Goal: Navigation & Orientation: Find specific page/section

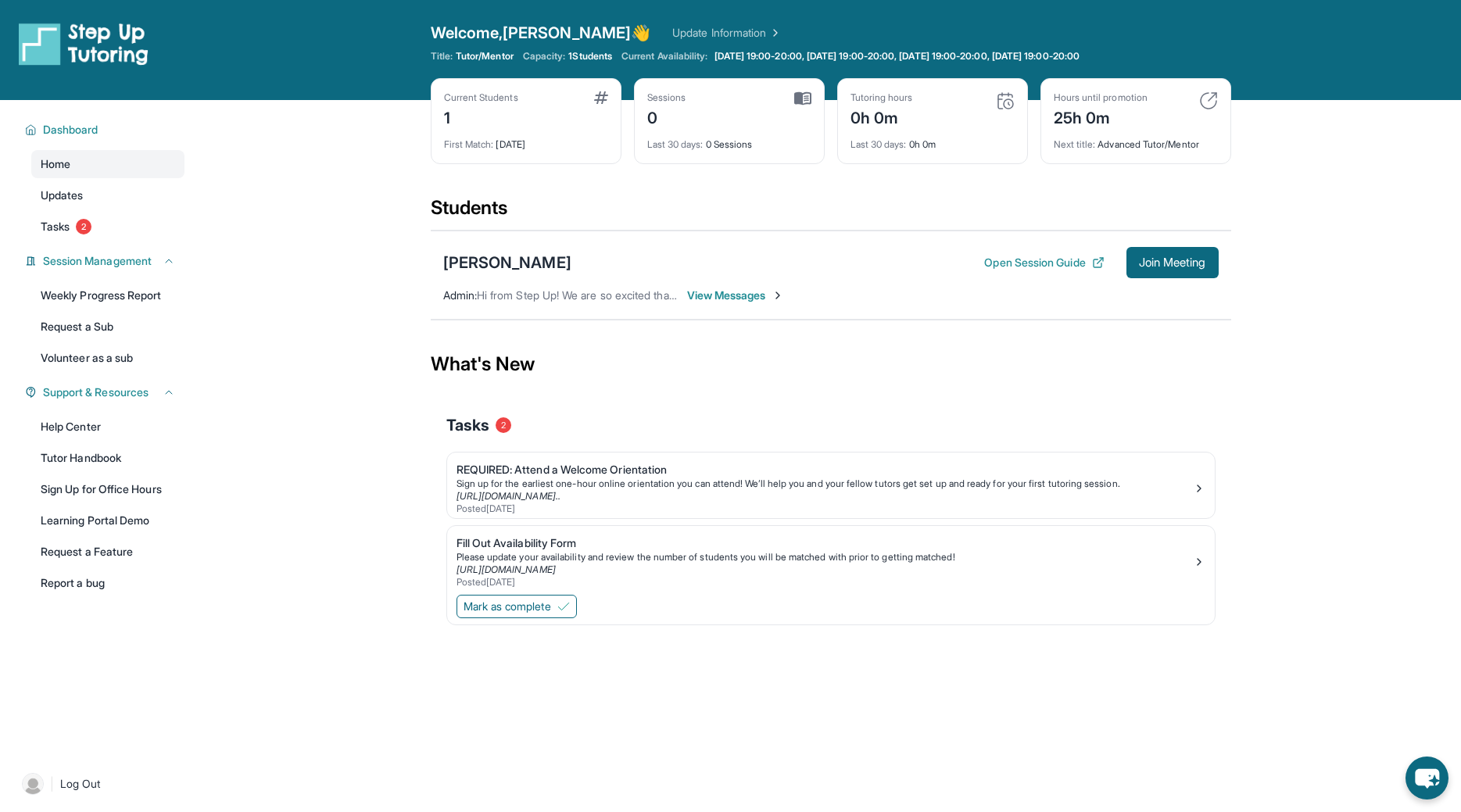
click at [772, 301] on span "View Messages" at bounding box center [736, 296] width 98 height 15
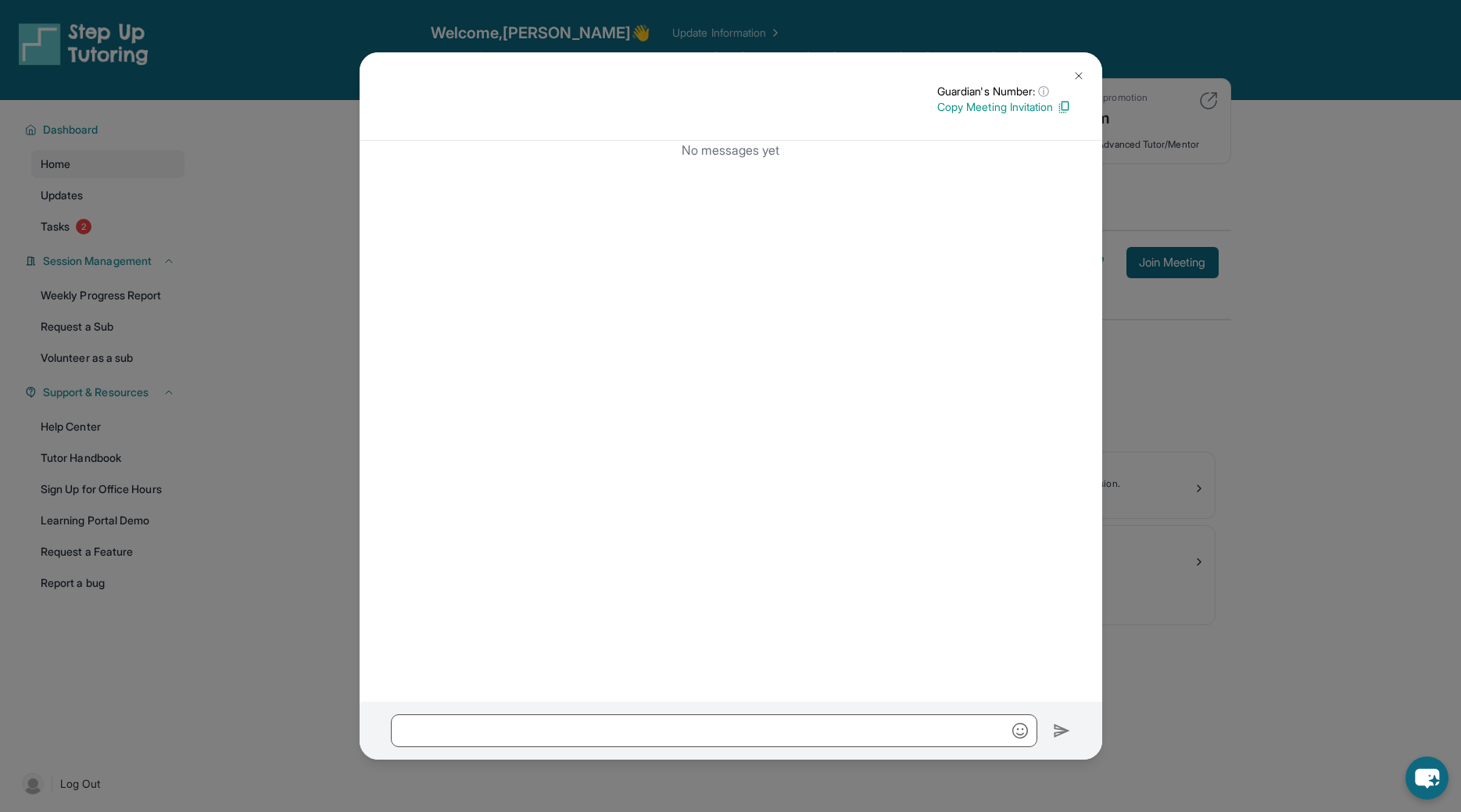
click at [1080, 78] on img at bounding box center [1078, 76] width 12 height 12
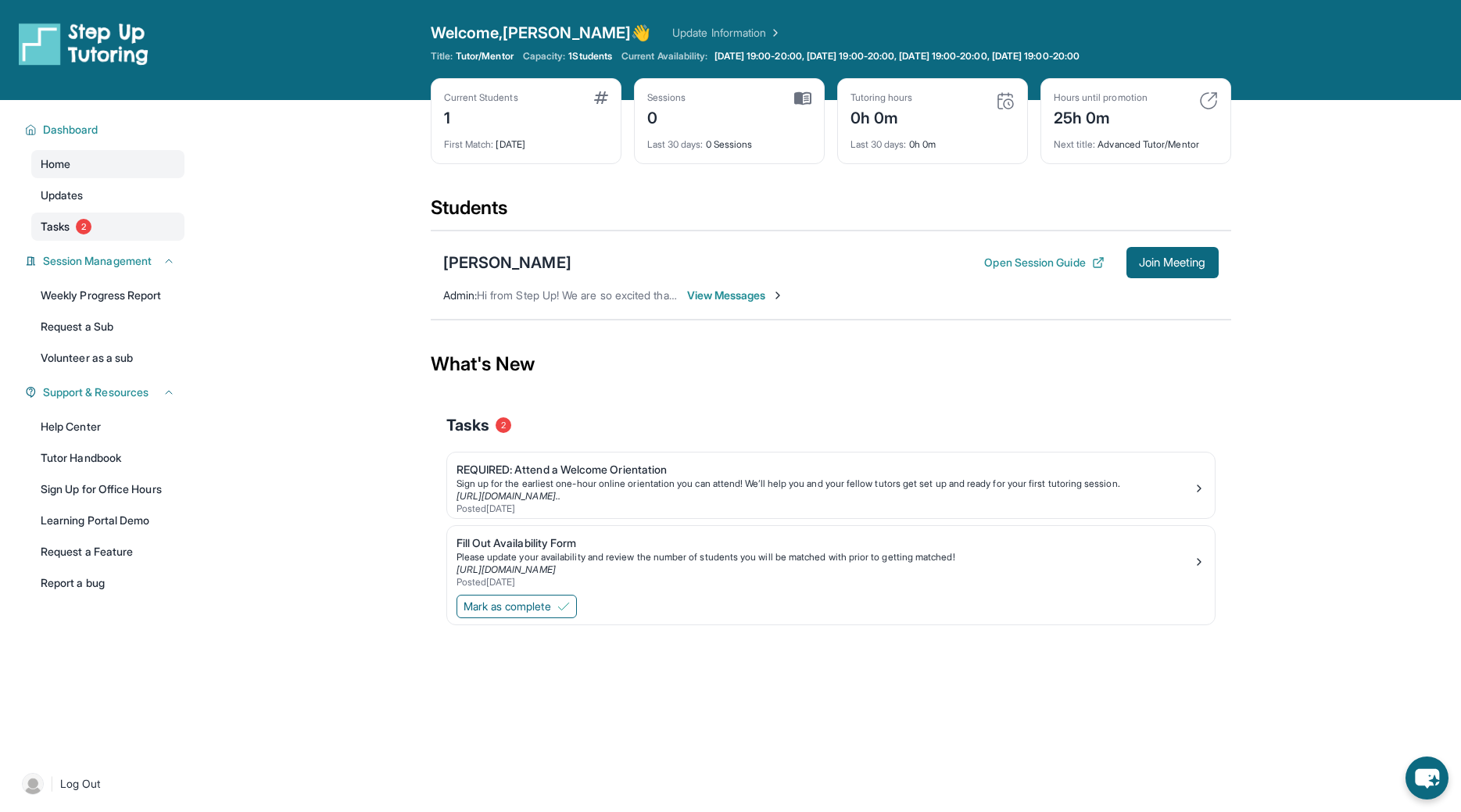
click at [92, 233] on link "Tasks 2" at bounding box center [108, 226] width 153 height 28
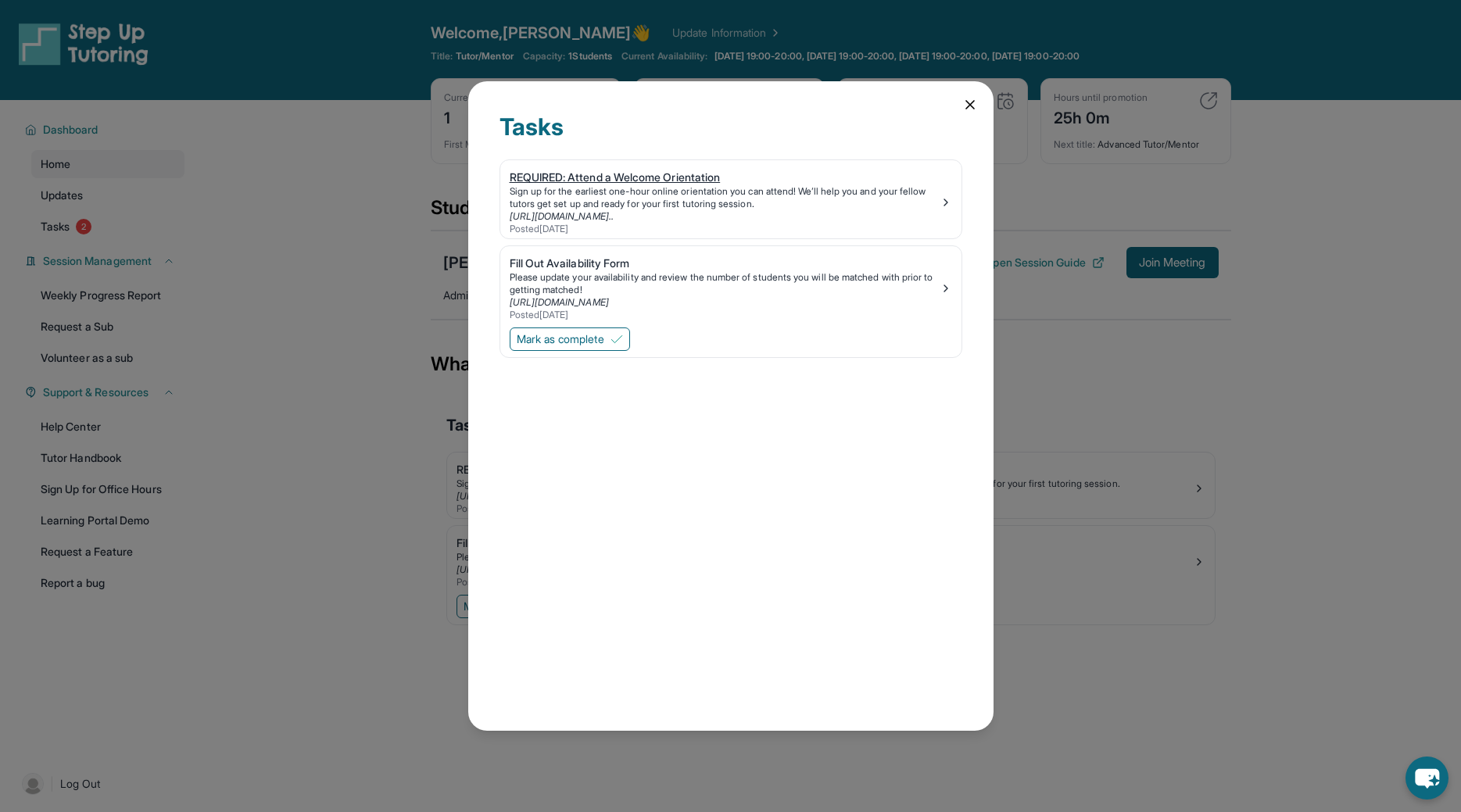
click at [623, 189] on div "Sign up for the earliest one-hour online orientation you can attend! We’ll help…" at bounding box center [724, 198] width 430 height 25
click at [965, 102] on icon at bounding box center [970, 104] width 15 height 15
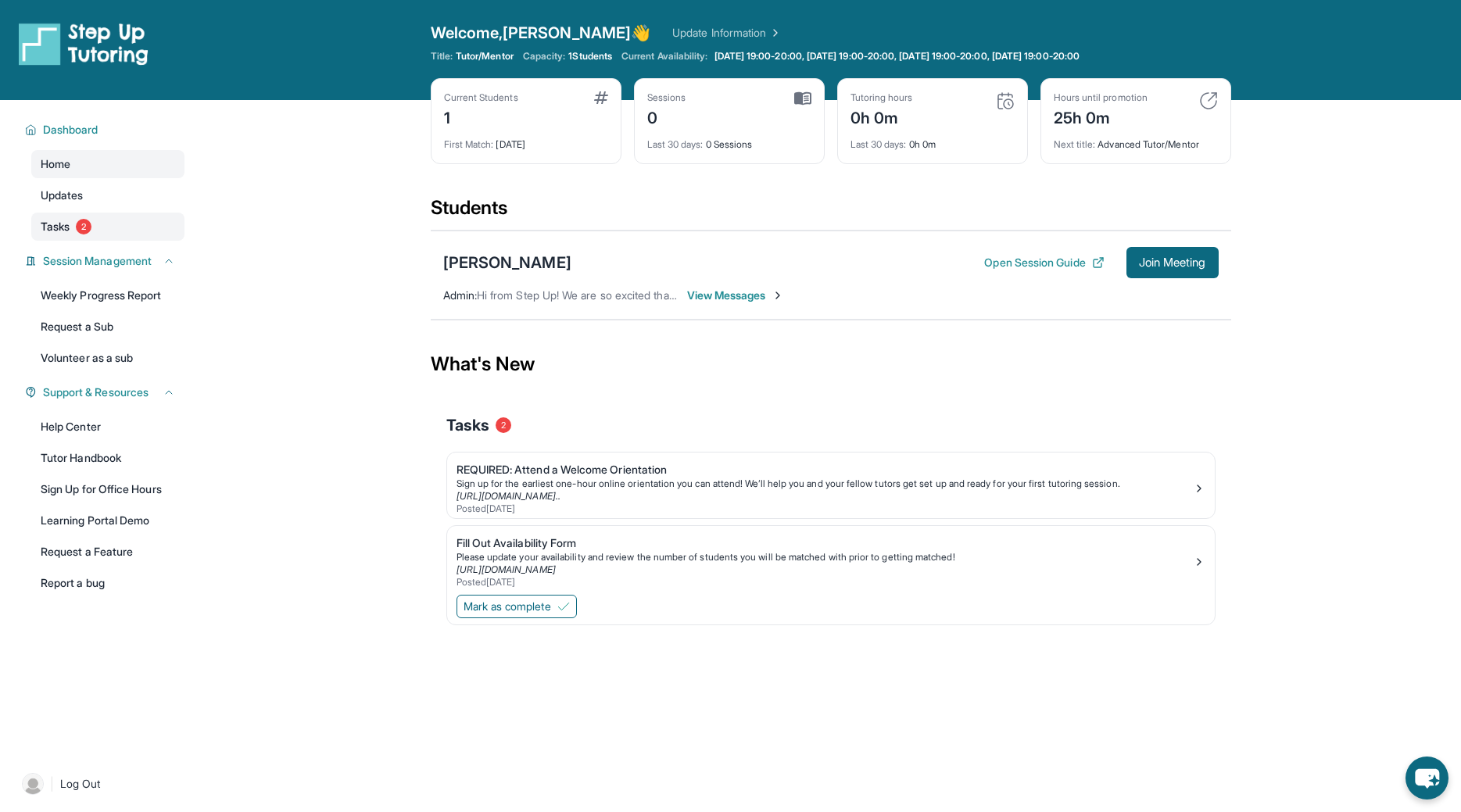
click at [77, 227] on link "Tasks 2" at bounding box center [108, 226] width 153 height 28
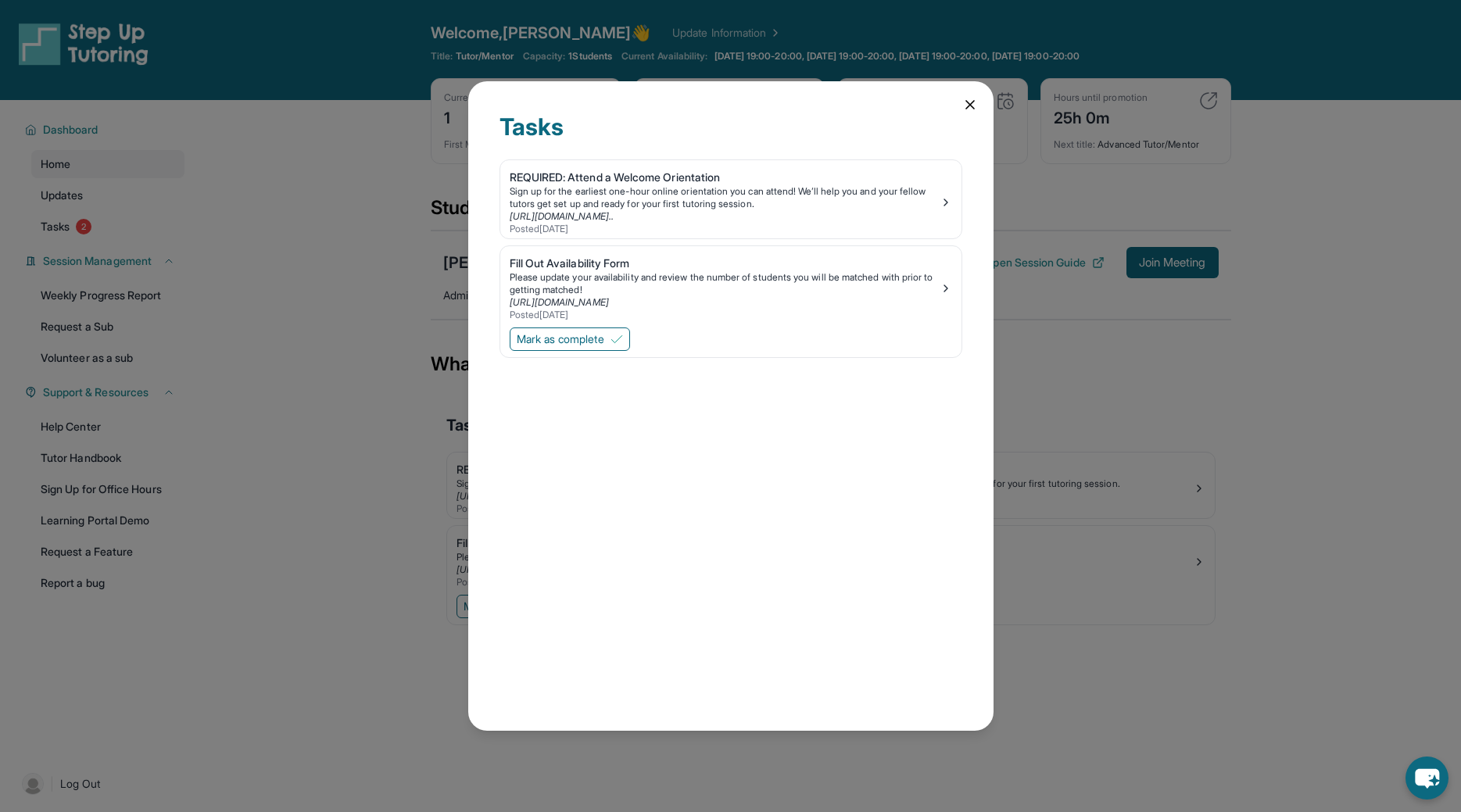
click at [990, 109] on div "Tasks REQUIRED: Attend a Welcome Orientation Sign up for the earliest one-hour …" at bounding box center [731, 406] width 525 height 649
click at [948, 97] on div "Tasks REQUIRED: Attend a Welcome Orientation Sign up for the earliest one-hour …" at bounding box center [731, 406] width 525 height 649
click at [962, 100] on div "Tasks REQUIRED: Attend a Welcome Orientation Sign up for the earliest one-hour …" at bounding box center [731, 406] width 525 height 649
click at [970, 100] on icon at bounding box center [970, 104] width 15 height 15
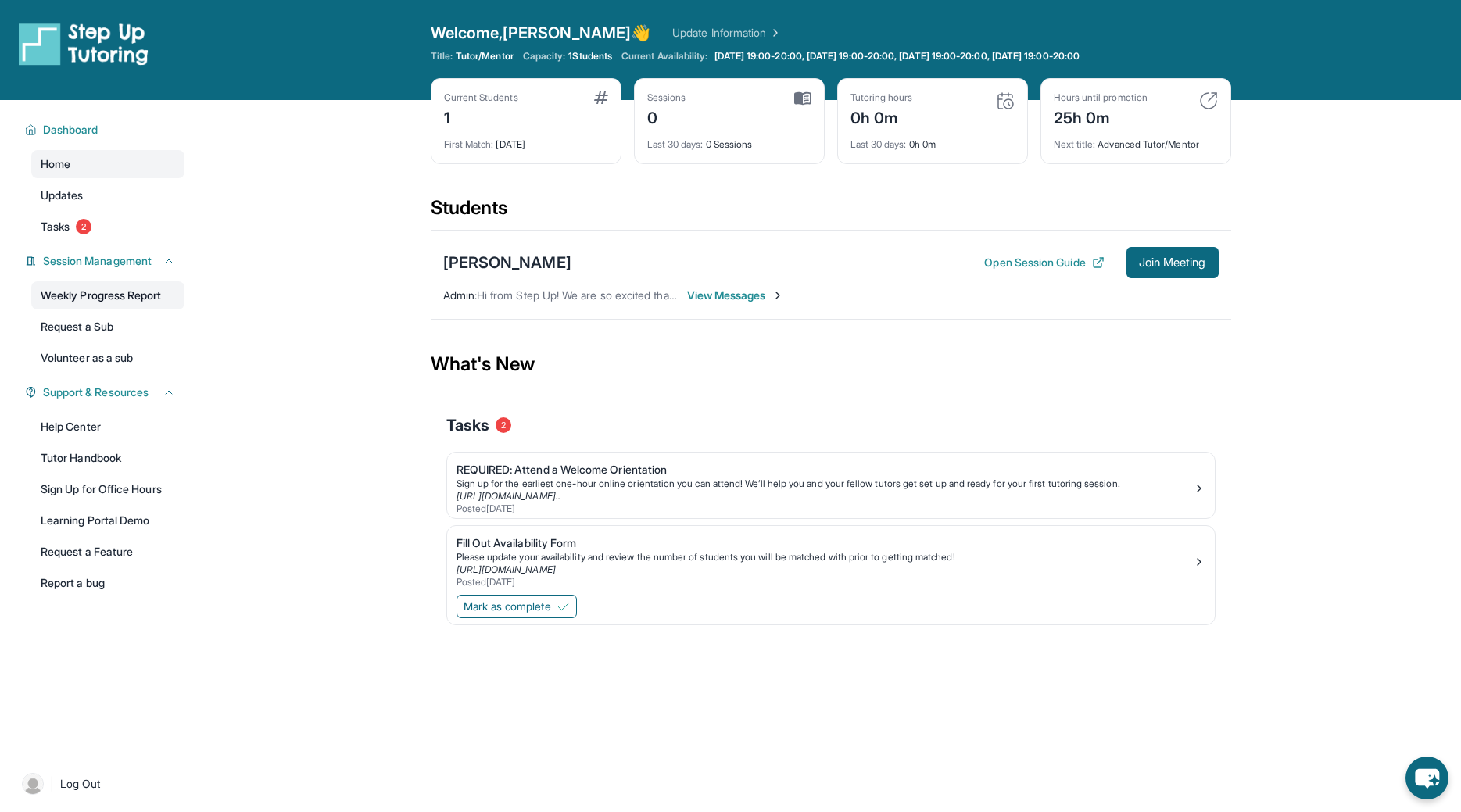
click at [148, 305] on link "Weekly Progress Report" at bounding box center [108, 295] width 153 height 28
click at [66, 196] on span "Updates" at bounding box center [61, 195] width 43 height 15
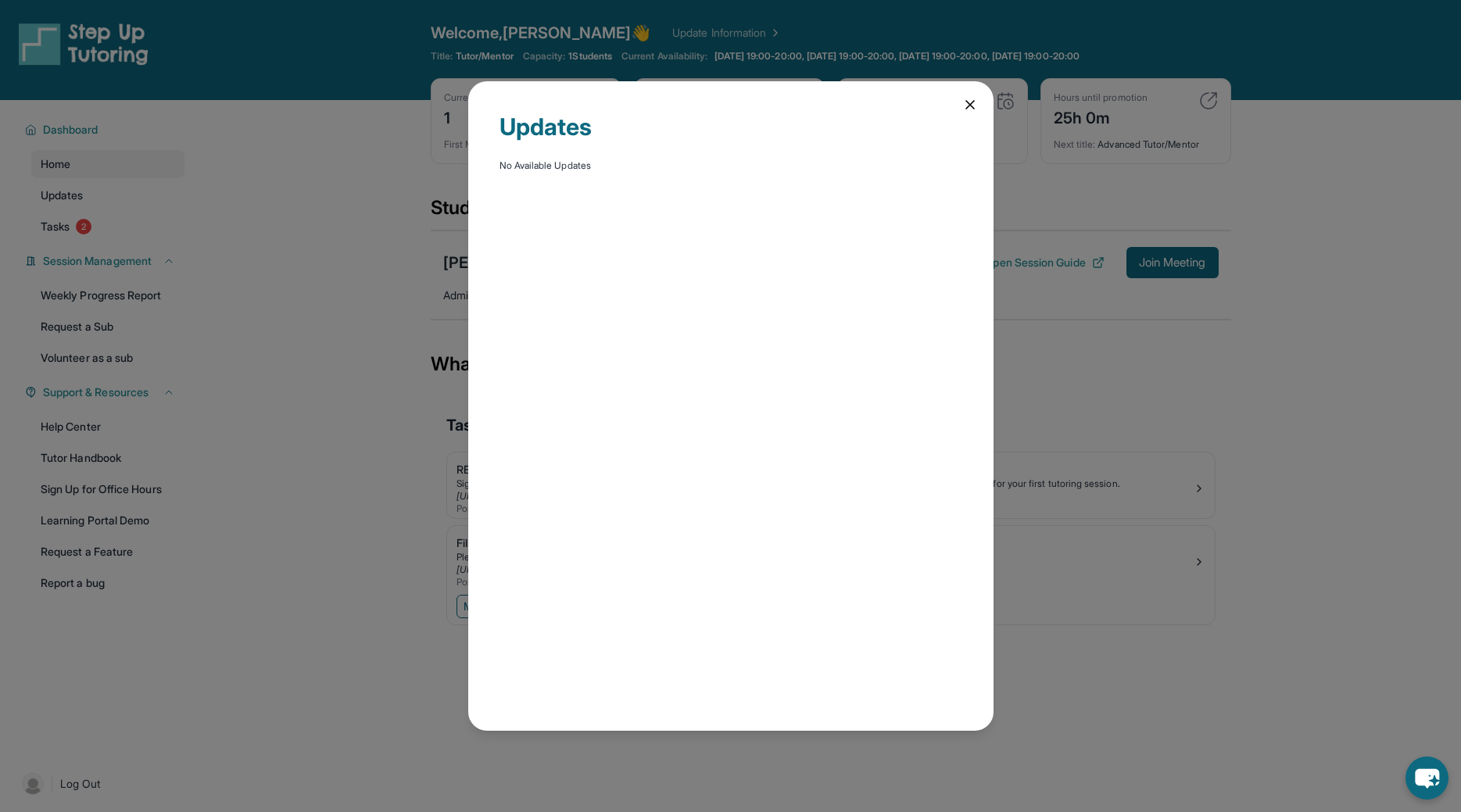
drag, startPoint x: 959, startPoint y: 97, endPoint x: 85, endPoint y: 106, distance: 874.0
click at [959, 98] on div "Updates No Available Updates" at bounding box center [731, 406] width 525 height 649
click at [960, 116] on div "Updates" at bounding box center [731, 136] width 463 height 47
click at [973, 111] on icon at bounding box center [970, 104] width 15 height 15
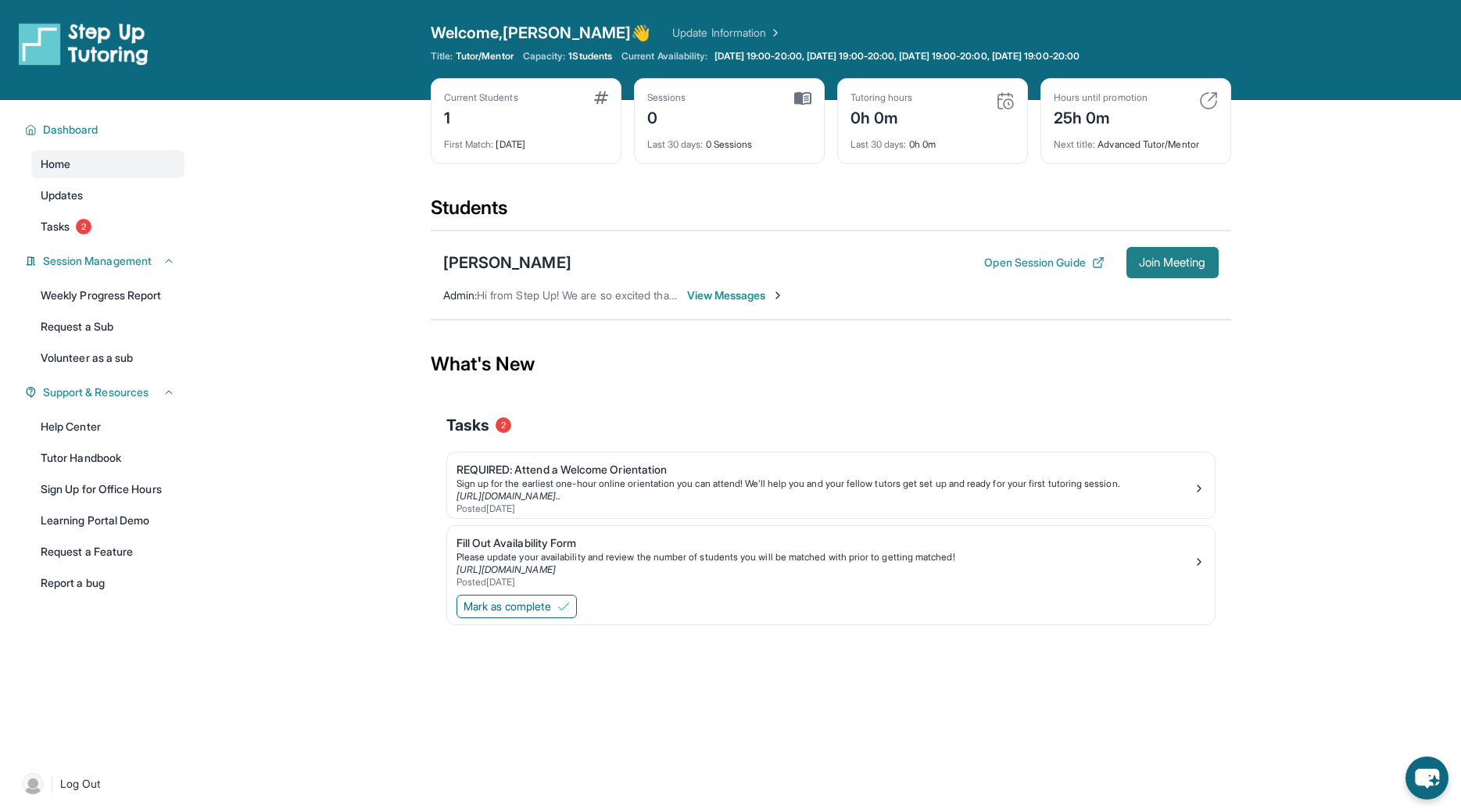
click at [1134, 259] on button "Join Meeting" at bounding box center [1173, 262] width 92 height 32
click at [63, 240] on link "Tasks 2" at bounding box center [108, 226] width 153 height 28
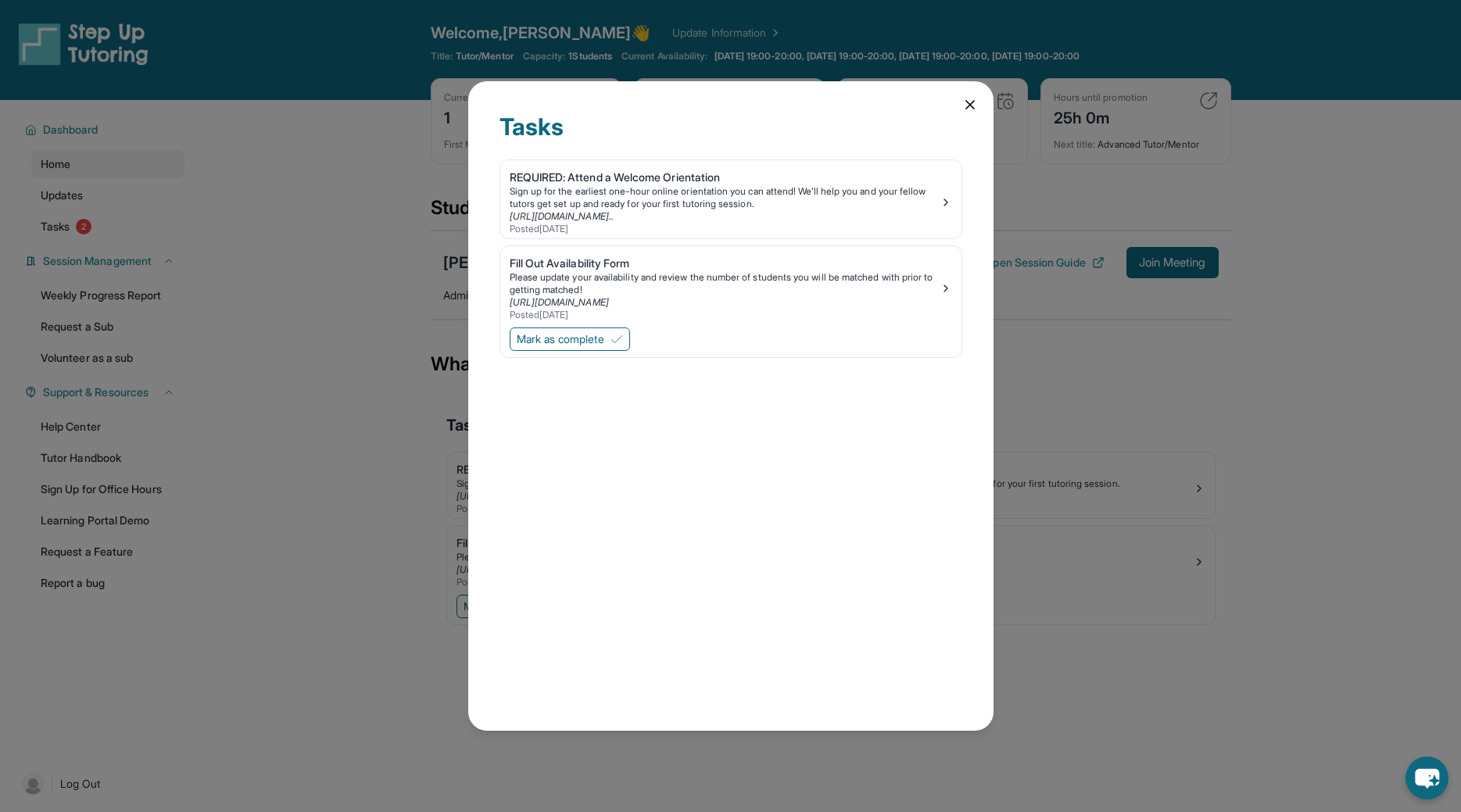
click at [959, 111] on div "Tasks REQUIRED: Attend a Welcome Orientation Sign up for the earliest one-hour …" at bounding box center [731, 406] width 525 height 649
click at [961, 100] on div "Tasks REQUIRED: Attend a Welcome Orientation Sign up for the earliest one-hour …" at bounding box center [731, 406] width 525 height 649
click at [142, 498] on div "Tasks REQUIRED: Attend a Welcome Orientation Sign up for the earliest one-hour …" at bounding box center [730, 406] width 1461 height 812
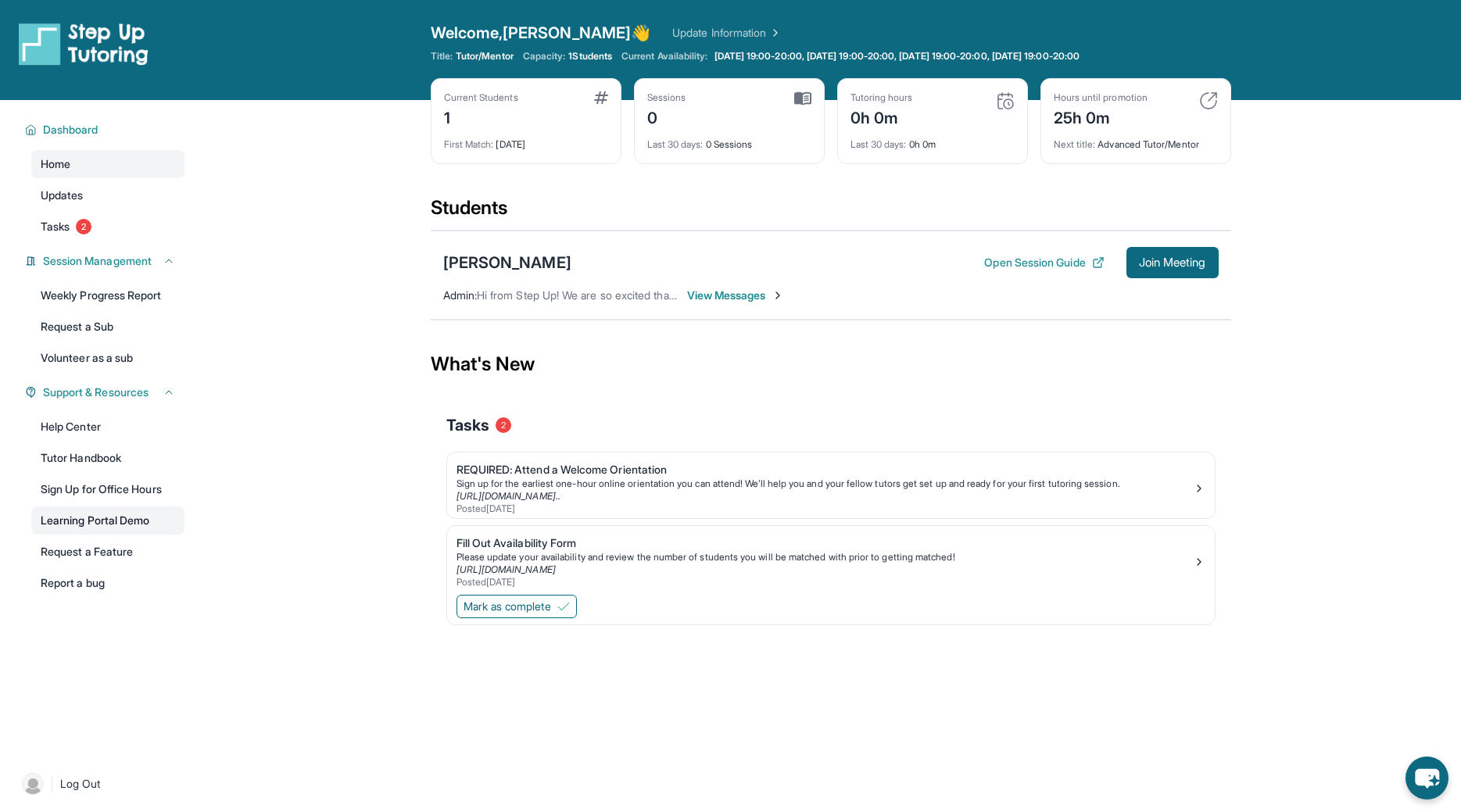
click at [97, 507] on link "Learning Portal Demo" at bounding box center [108, 520] width 153 height 28
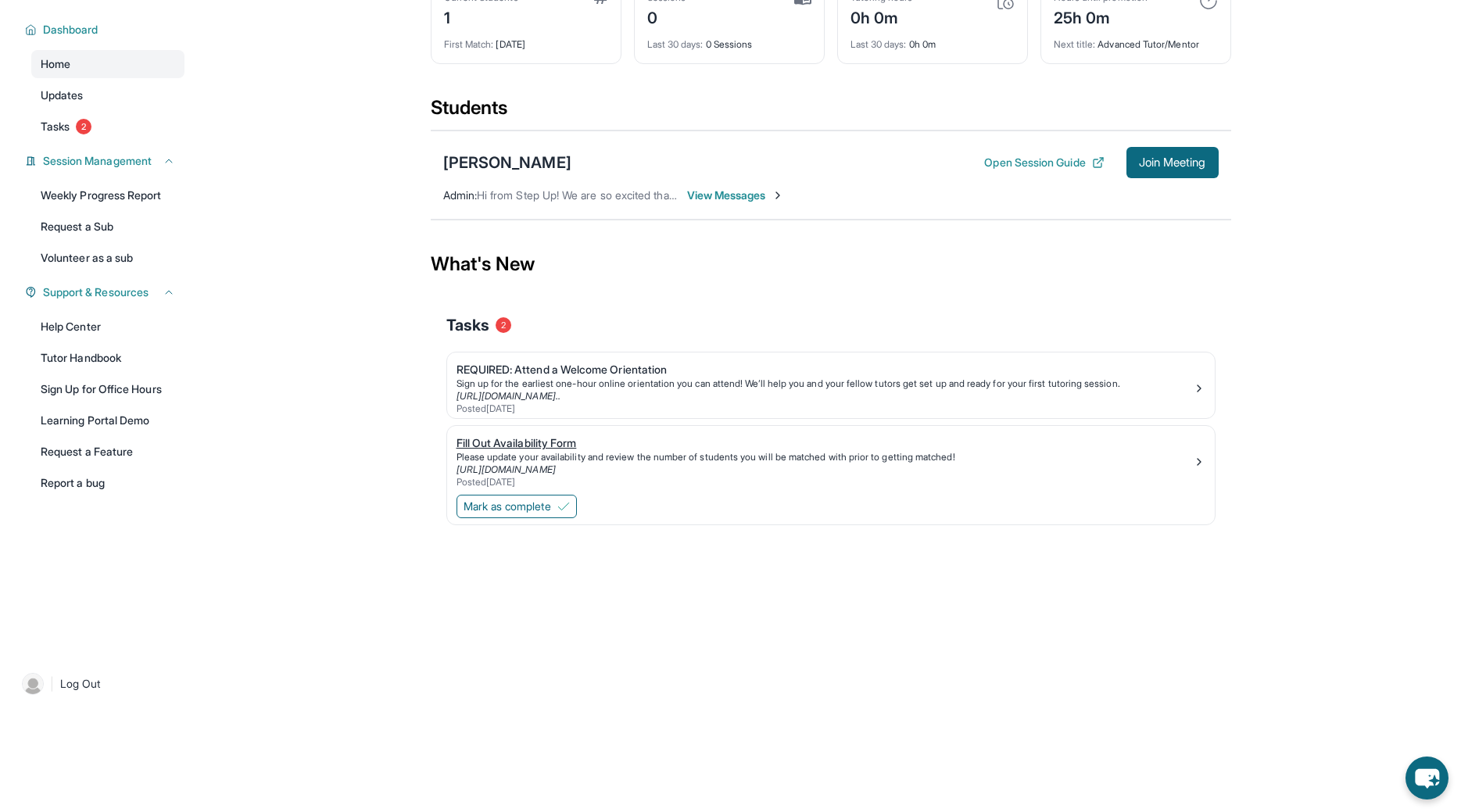
click at [612, 462] on div "Please update your availability and review the number of students you will be m…" at bounding box center [825, 457] width 737 height 12
click at [751, 202] on span "View Messages" at bounding box center [736, 195] width 98 height 15
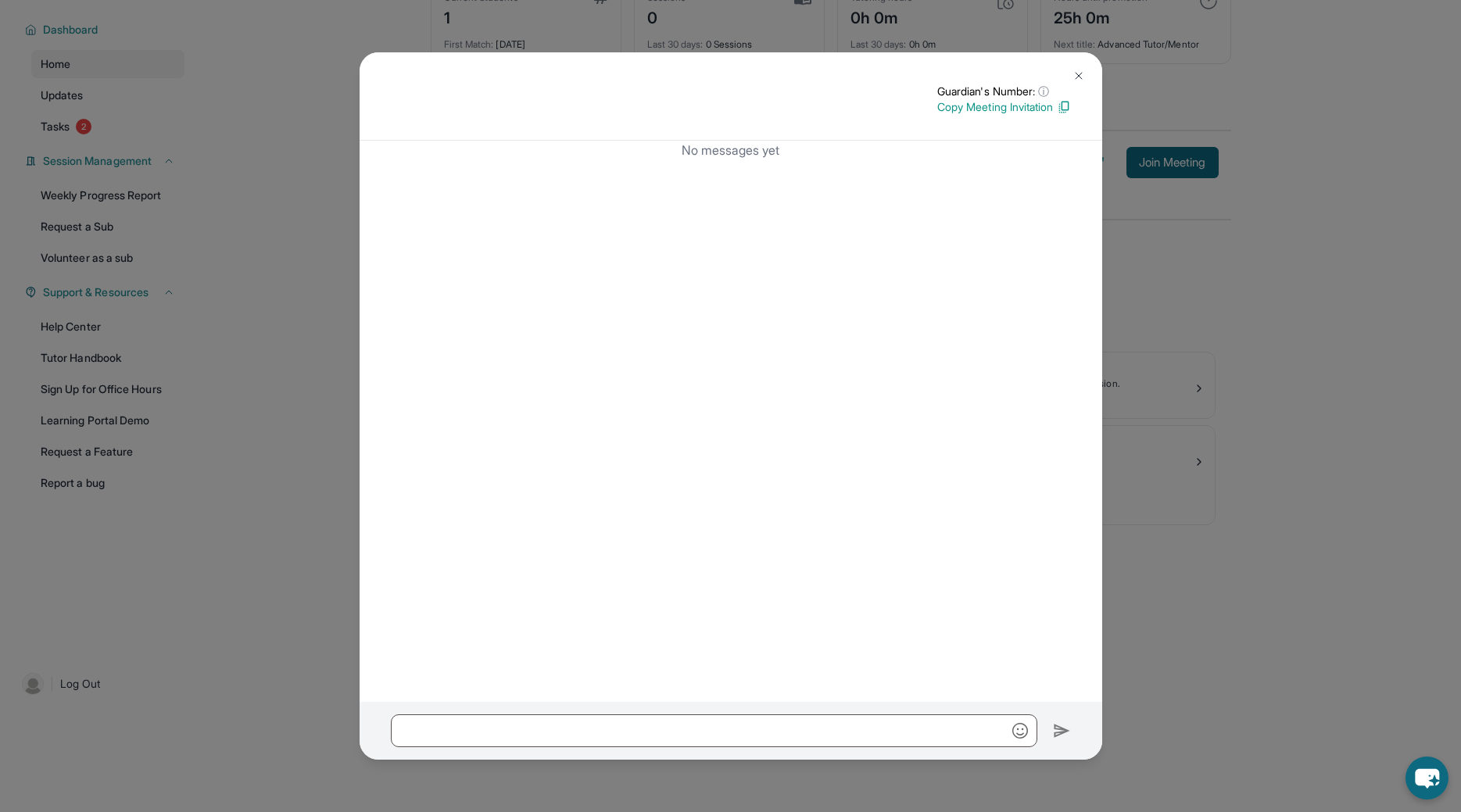
scroll to position [0, 0]
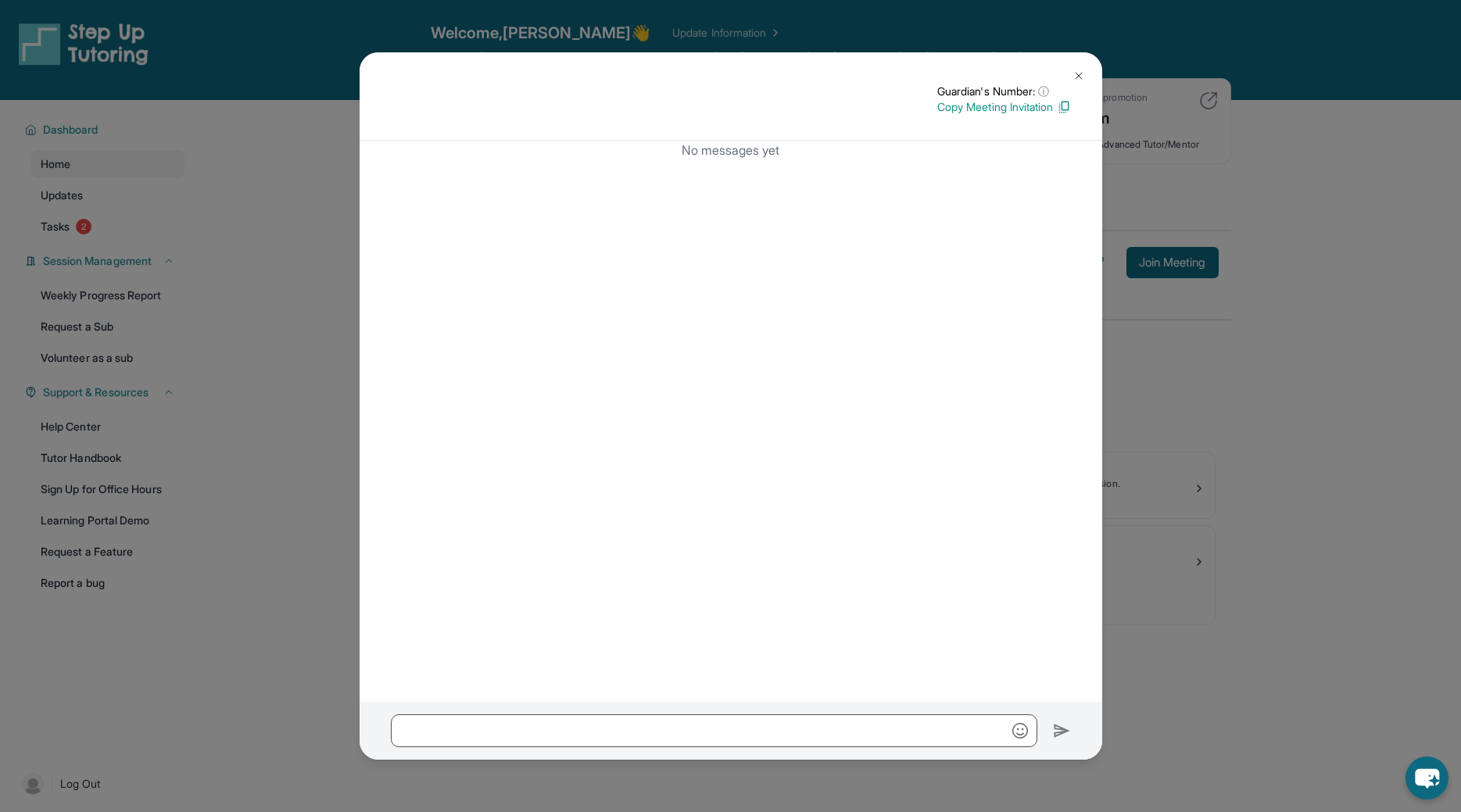
click at [1025, 110] on p "Copy Meeting Invitation" at bounding box center [1005, 107] width 134 height 15
click at [1086, 68] on button at bounding box center [1078, 76] width 32 height 32
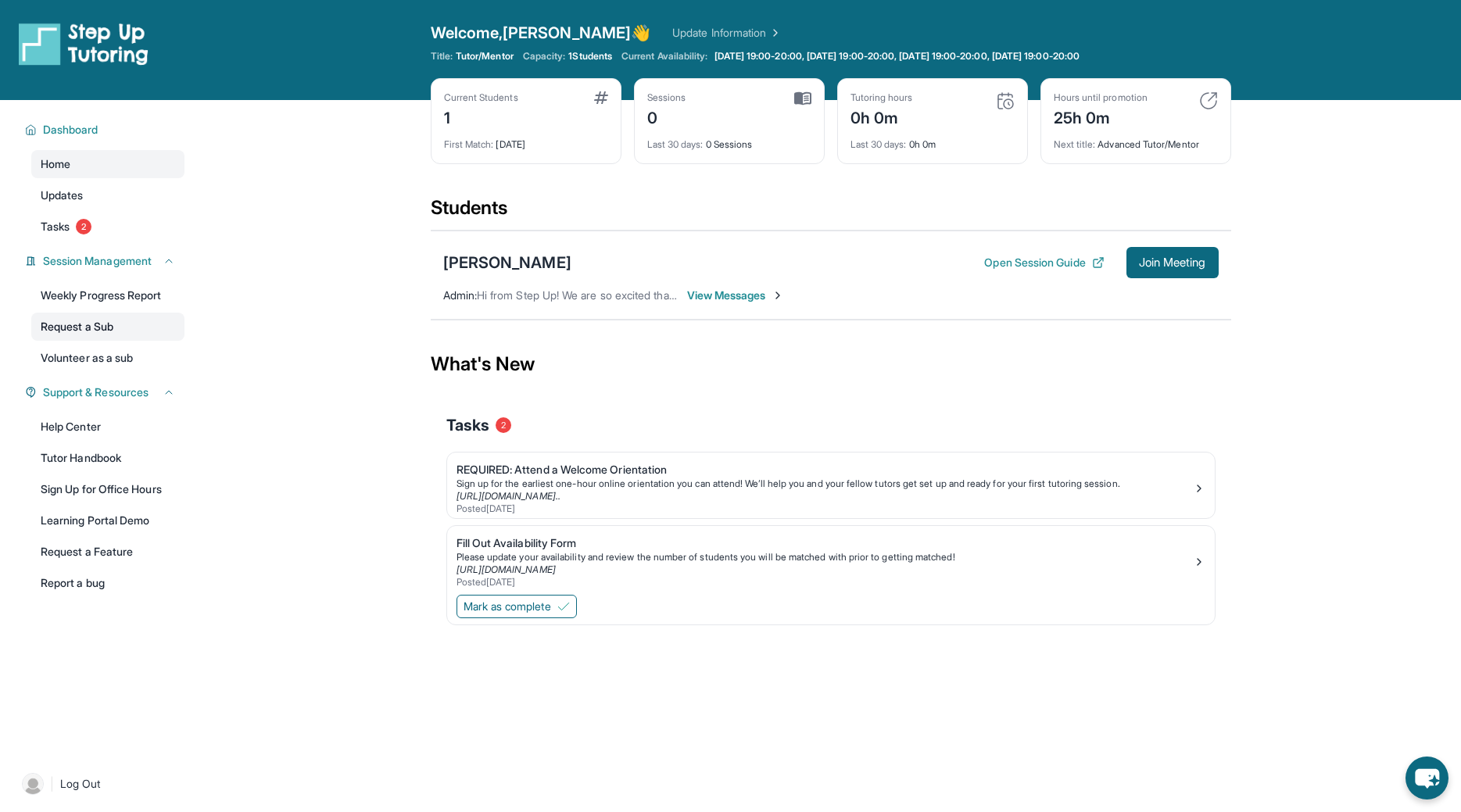
click at [98, 318] on link "Request a Sub" at bounding box center [108, 326] width 153 height 28
click at [80, 213] on link "Tasks 2" at bounding box center [108, 226] width 153 height 28
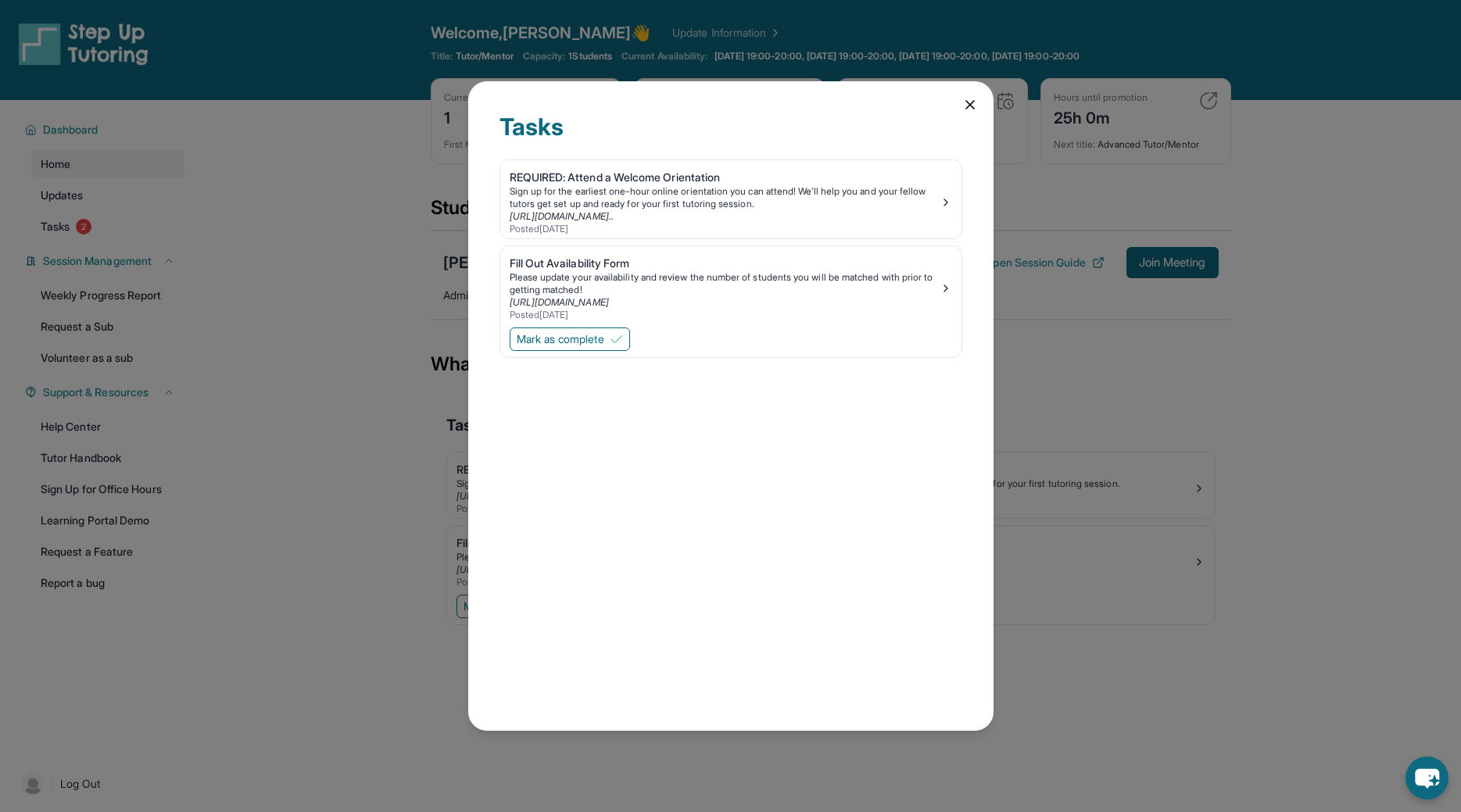
click at [969, 106] on icon at bounding box center [970, 104] width 8 height 8
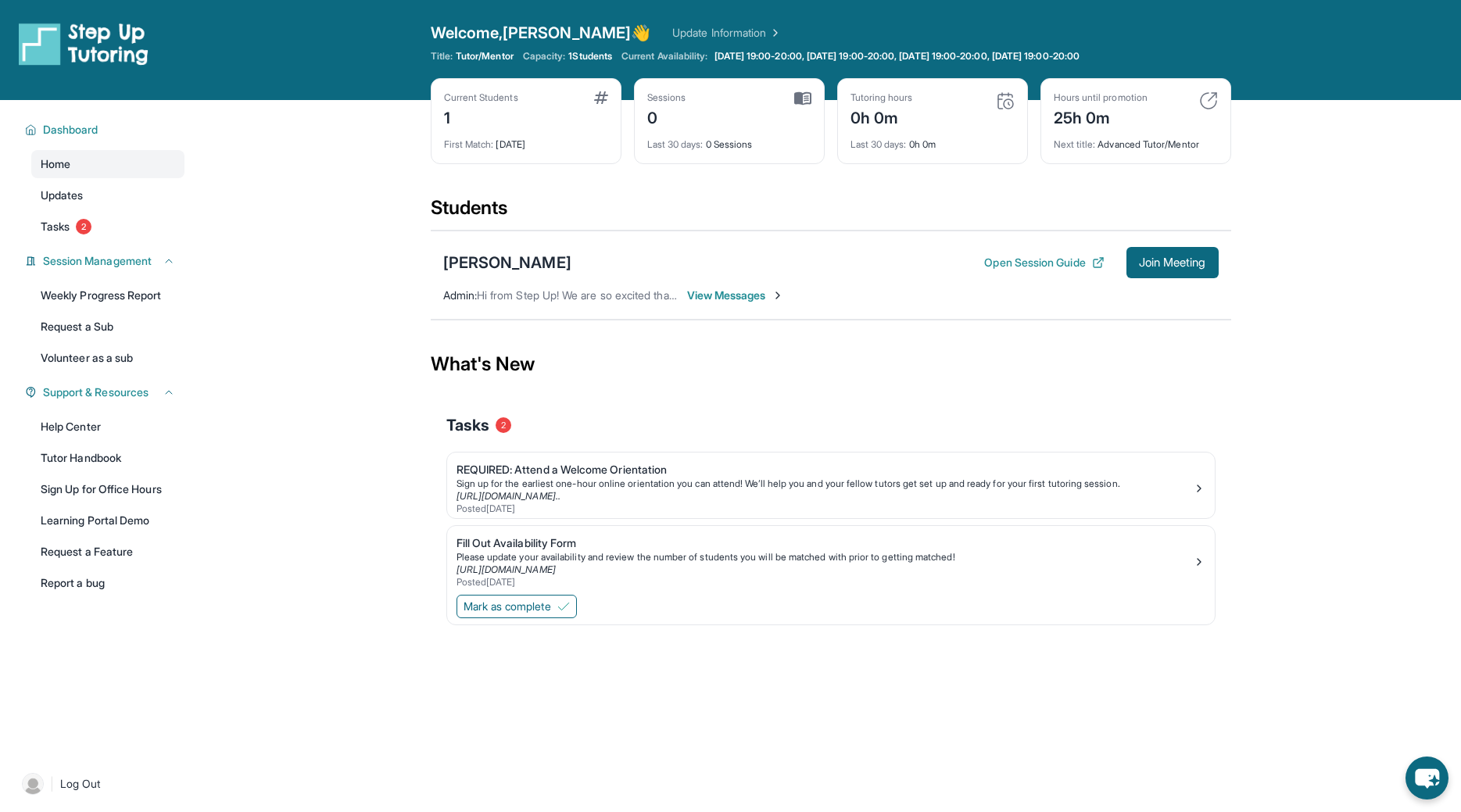
click at [673, 28] on link "Update Information" at bounding box center [727, 33] width 109 height 15
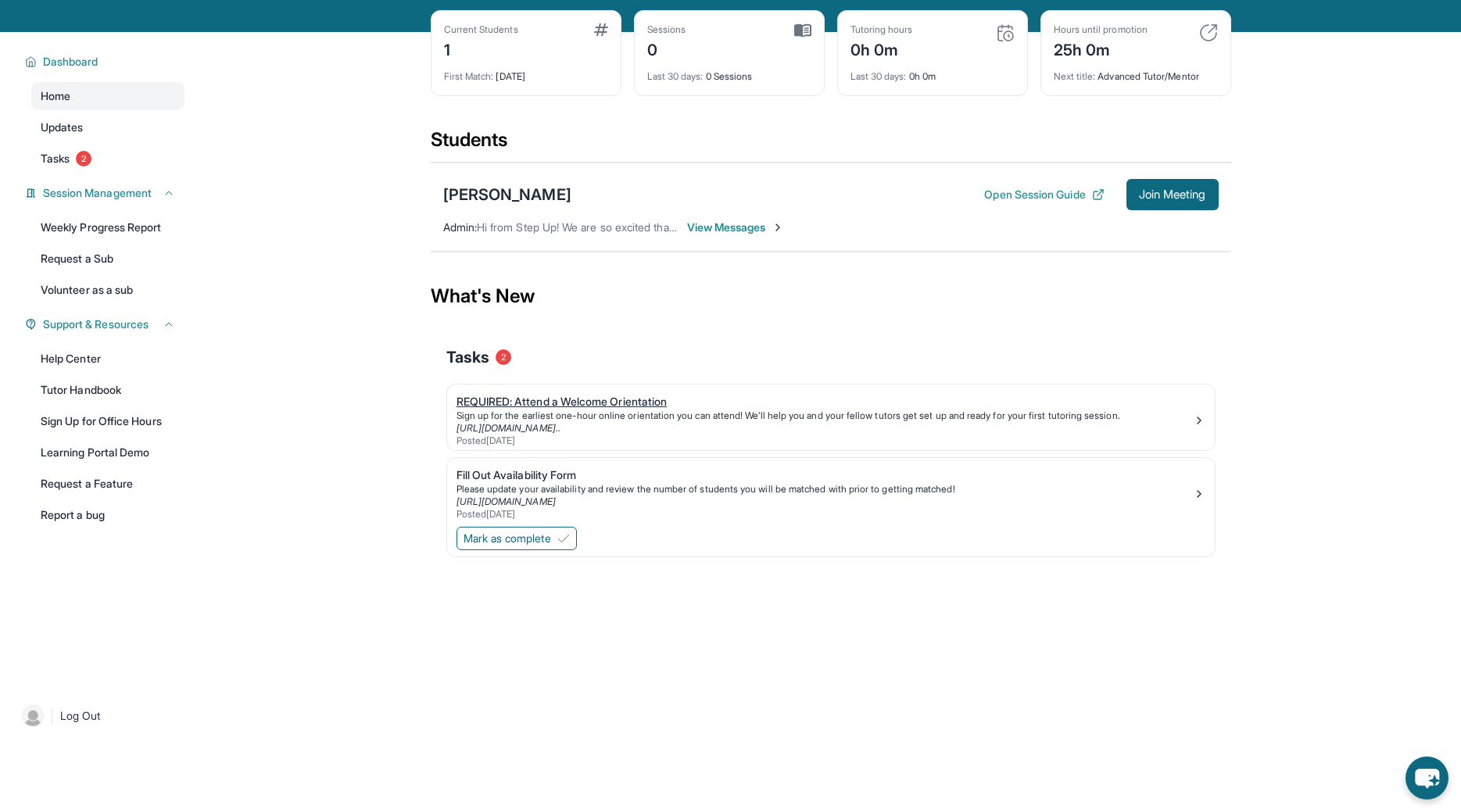
scroll to position [100, 0]
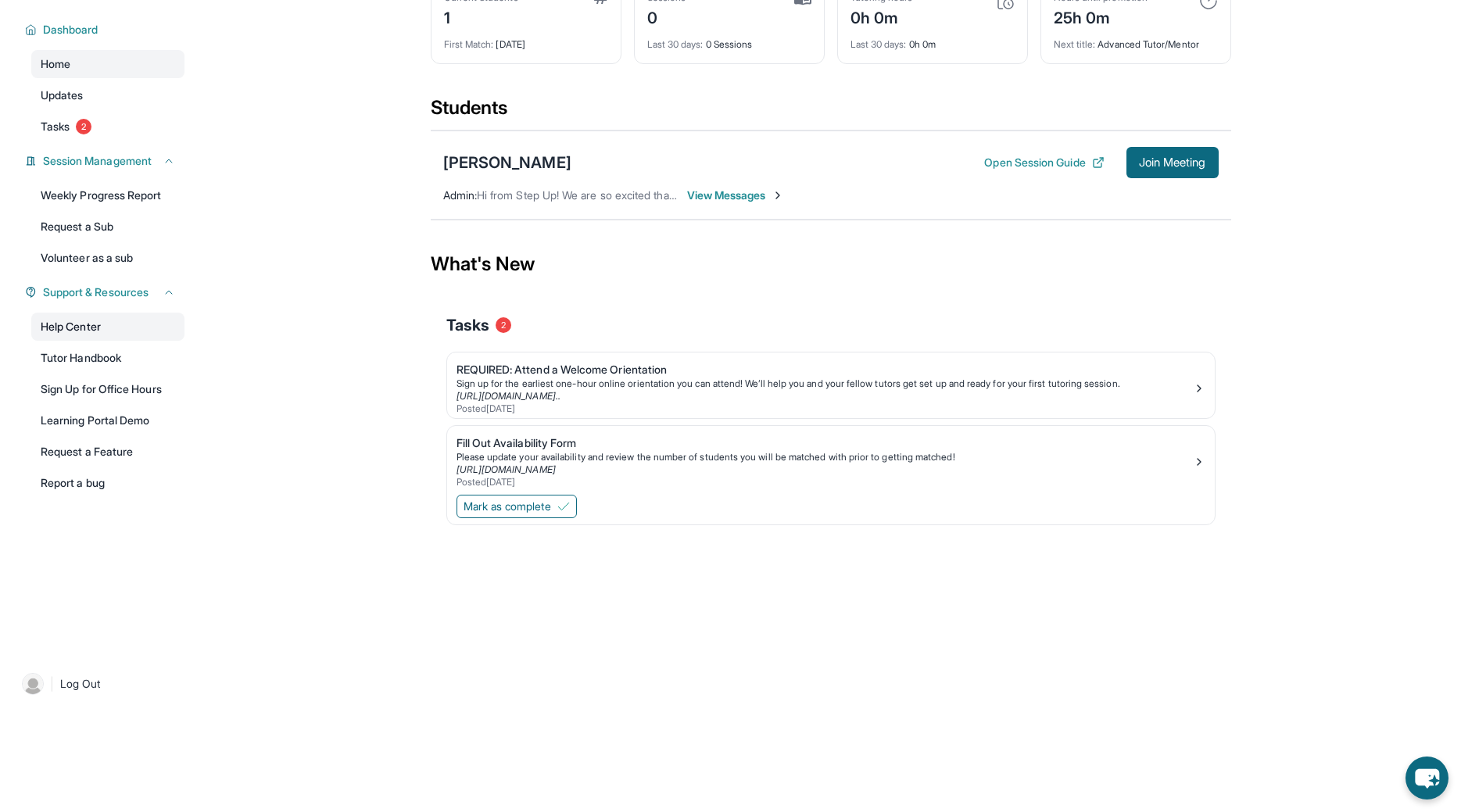
click at [105, 322] on link "Help Center" at bounding box center [108, 326] width 153 height 28
click at [110, 370] on link "Tutor Handbook" at bounding box center [108, 358] width 153 height 28
click at [1171, 179] on div "Ismael Ramirez Jr Open Session Guide Join Meeting Admin : Hi from Step Up! We a…" at bounding box center [830, 174] width 801 height 89
click at [1168, 167] on span "Join Meeting" at bounding box center [1173, 163] width 67 height 10
